Goal: Information Seeking & Learning: Learn about a topic

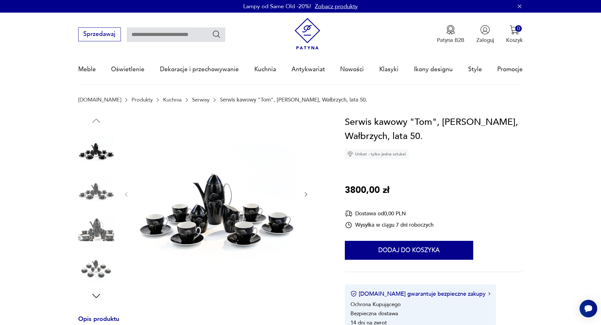
click at [199, 203] on img at bounding box center [216, 194] width 158 height 158
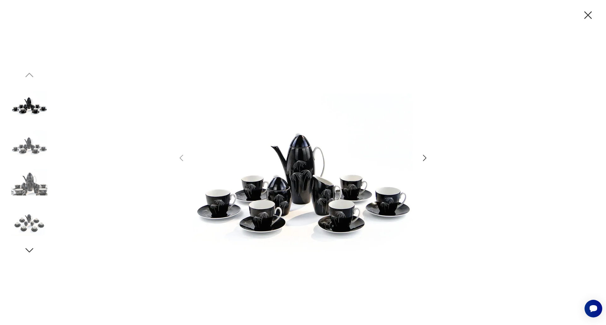
click at [300, 199] on img at bounding box center [302, 162] width 219 height 260
click at [586, 12] on icon "button" at bounding box center [587, 15] width 13 height 13
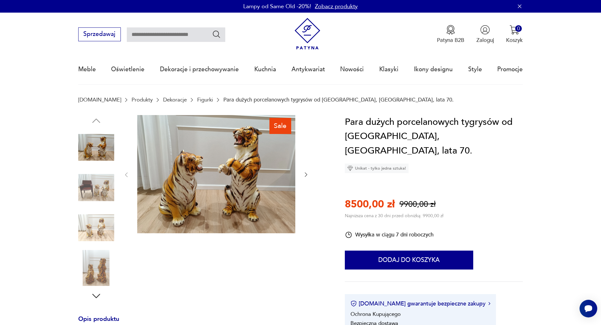
click at [97, 295] on icon "button" at bounding box center [96, 296] width 11 height 11
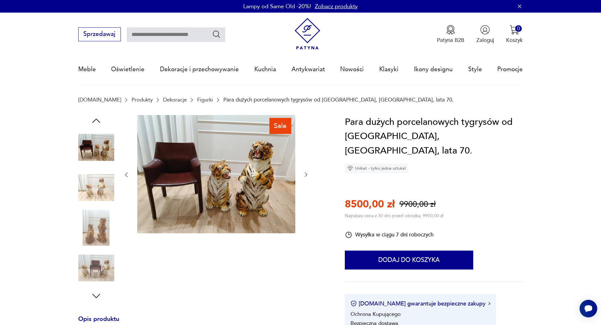
click at [97, 273] on img at bounding box center [96, 268] width 36 height 36
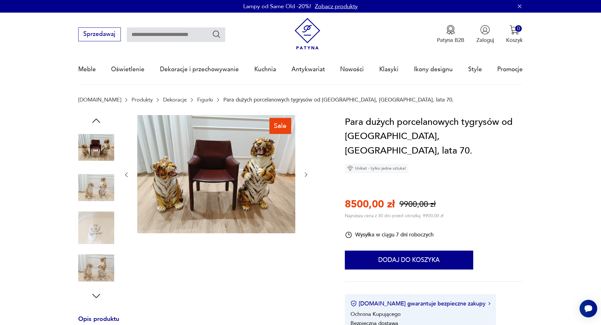
click at [105, 219] on img at bounding box center [96, 228] width 36 height 36
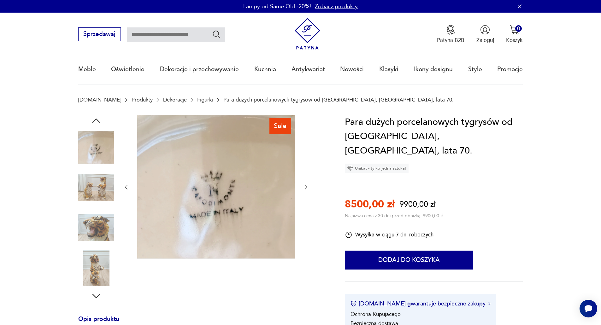
click at [101, 230] on img at bounding box center [96, 228] width 36 height 36
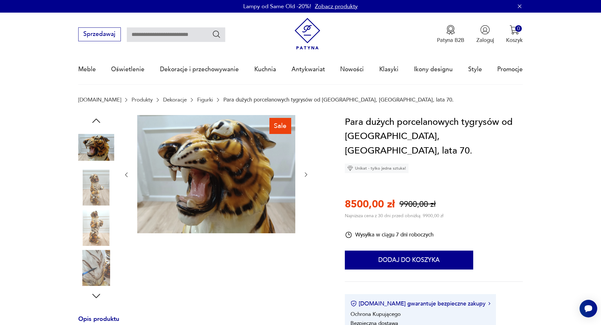
click at [96, 259] on img at bounding box center [96, 268] width 36 height 36
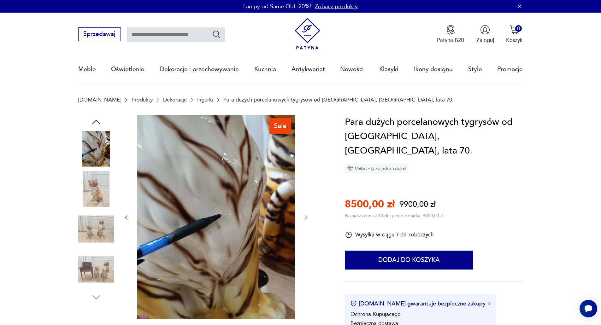
click at [233, 207] on img at bounding box center [216, 217] width 158 height 204
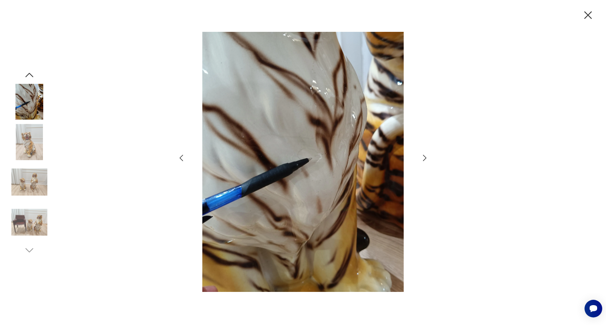
click at [314, 153] on img at bounding box center [302, 162] width 219 height 260
click at [592, 15] on icon "button" at bounding box center [587, 15] width 13 height 13
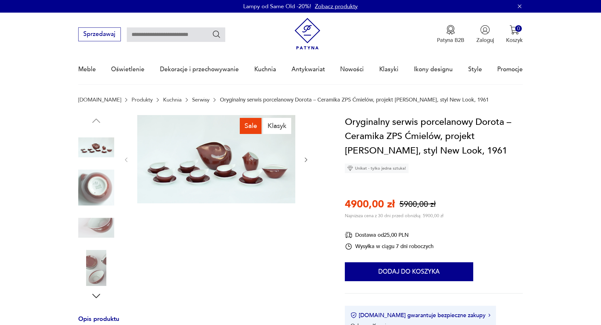
click at [231, 168] on img at bounding box center [216, 159] width 158 height 89
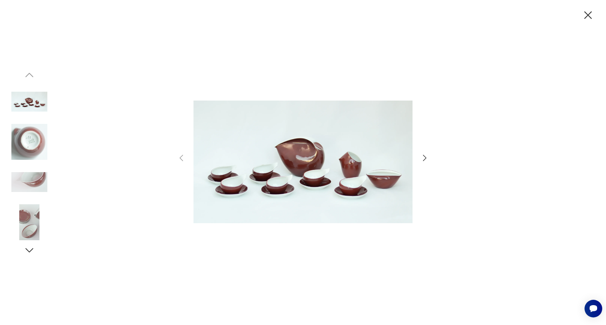
click at [32, 140] on img at bounding box center [29, 142] width 36 height 36
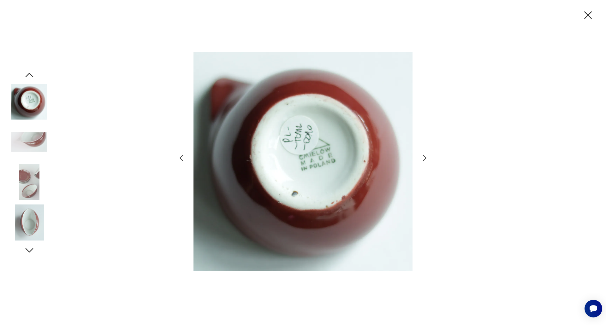
click at [30, 152] on img at bounding box center [29, 142] width 36 height 36
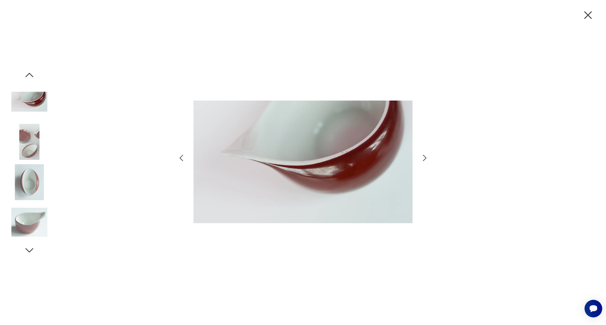
click at [27, 176] on img at bounding box center [29, 182] width 36 height 36
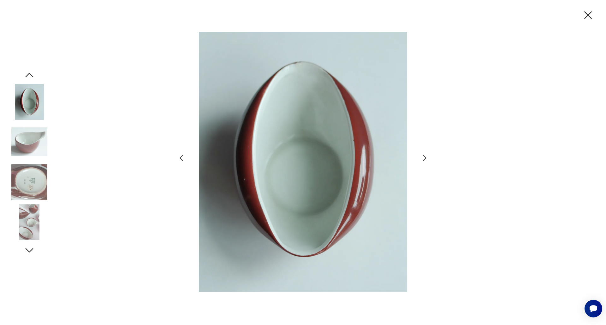
click at [26, 193] on img at bounding box center [29, 182] width 36 height 36
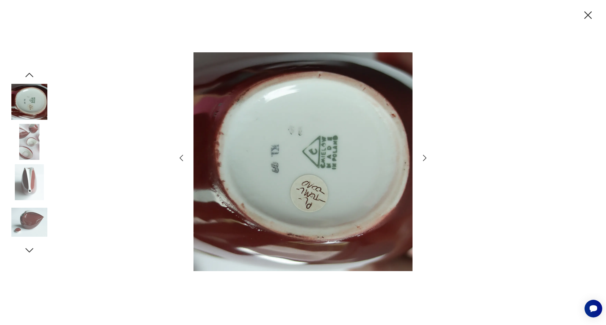
click at [27, 215] on img at bounding box center [29, 222] width 36 height 36
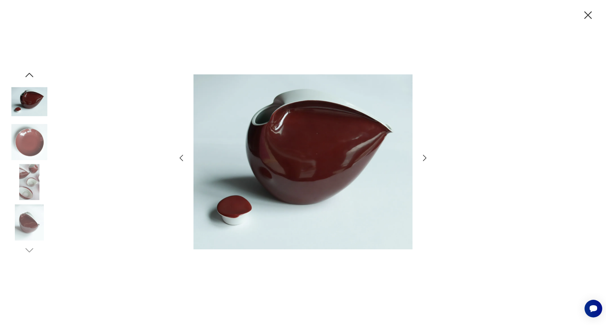
click at [587, 16] on icon "button" at bounding box center [588, 15] width 8 height 8
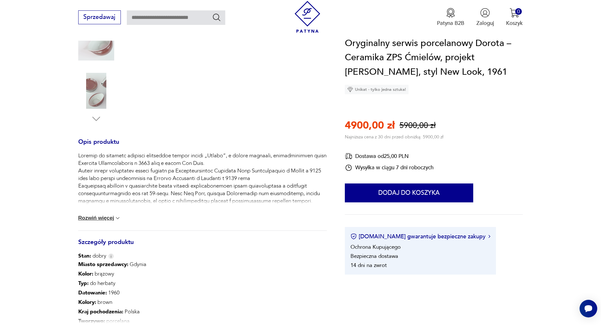
scroll to position [63, 0]
